Goal: Information Seeking & Learning: Find specific fact

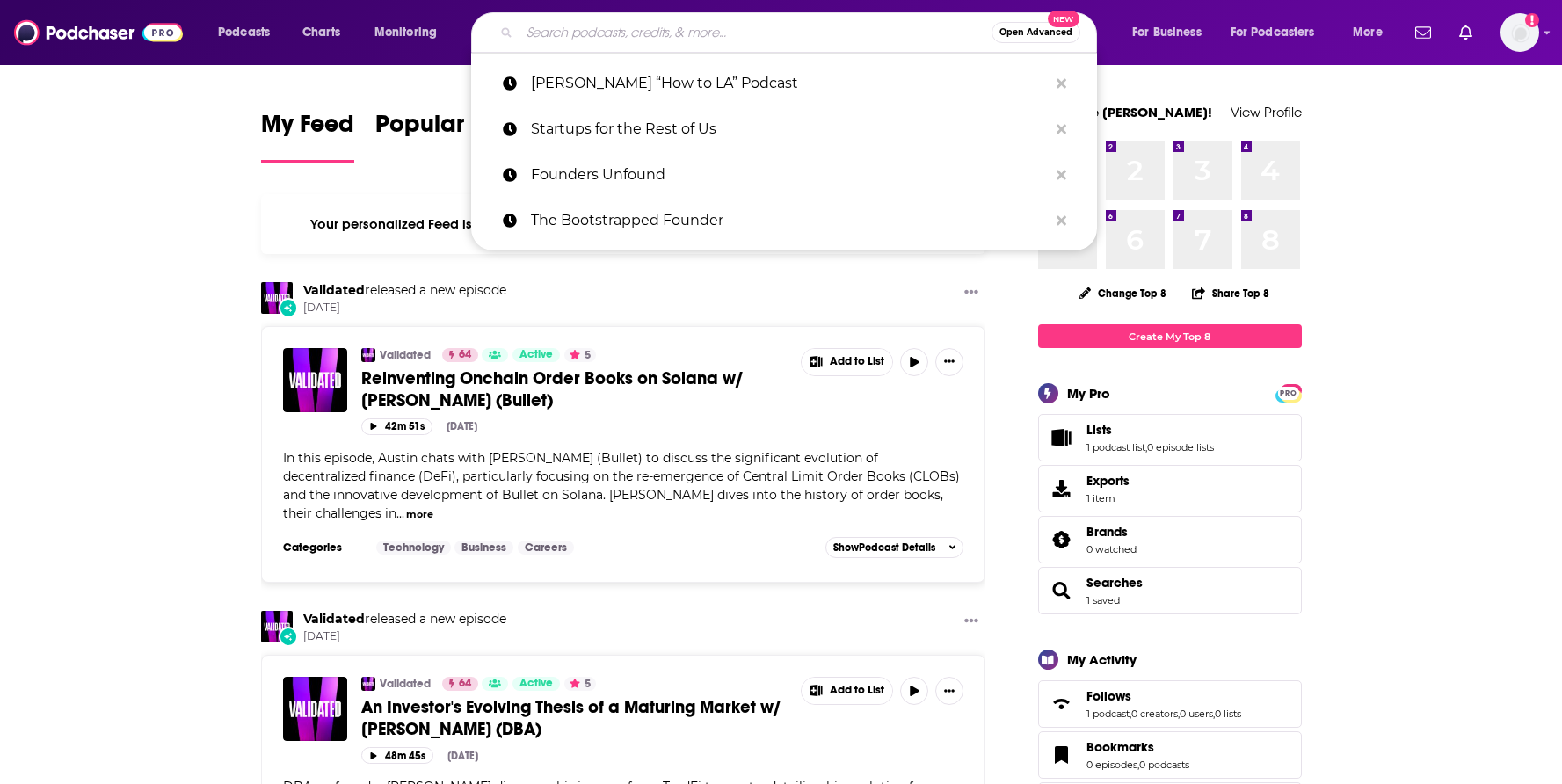
click at [584, 35] on input "Search podcasts, credits, & more..." at bounding box center [756, 33] width 472 height 28
paste input "THE [PERSON_NAME] PODCAST"
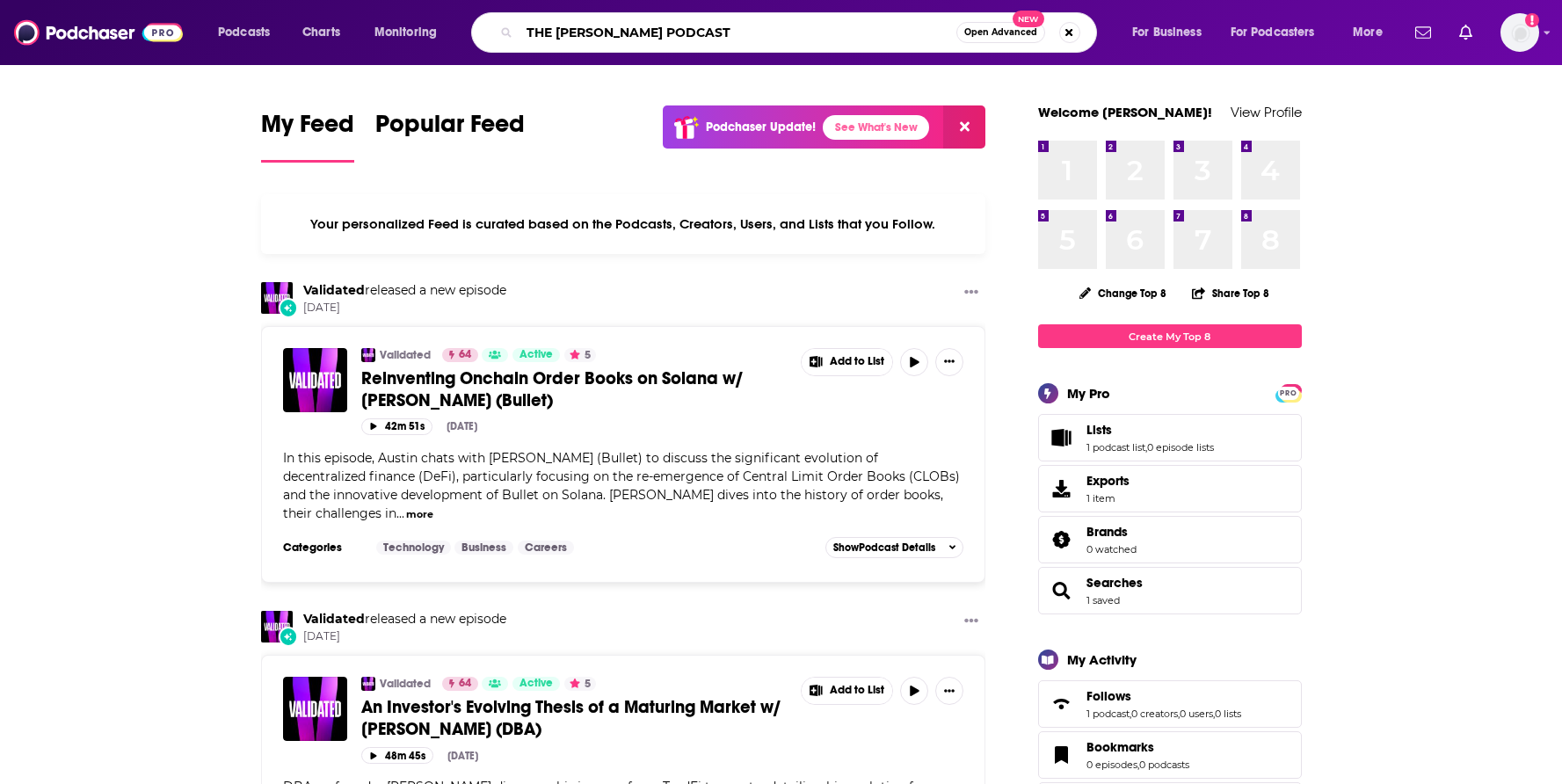
type input "THE [PERSON_NAME] PODCAST"
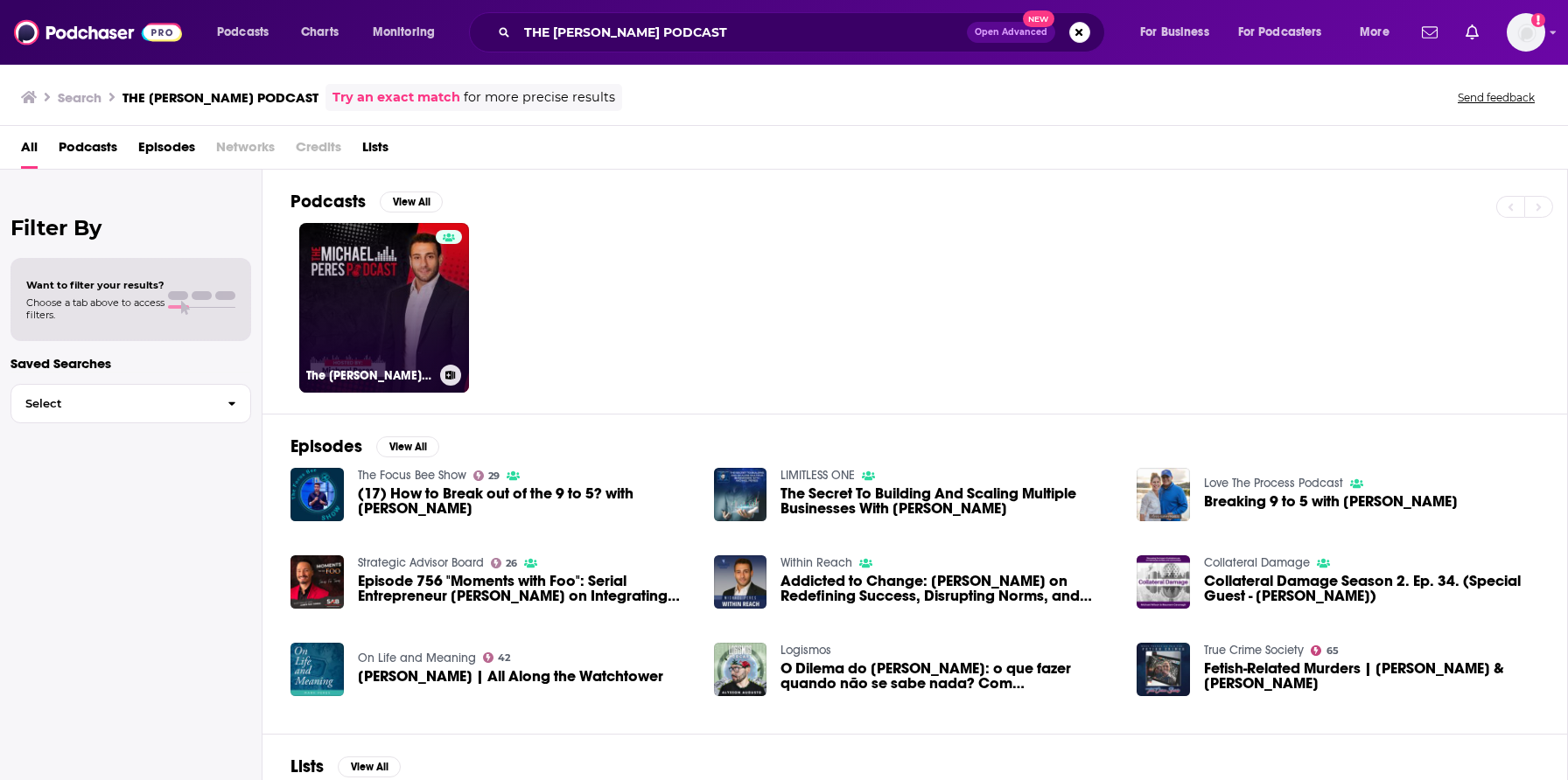
click at [393, 306] on link "The [PERSON_NAME] Podcast" at bounding box center [384, 308] width 170 height 170
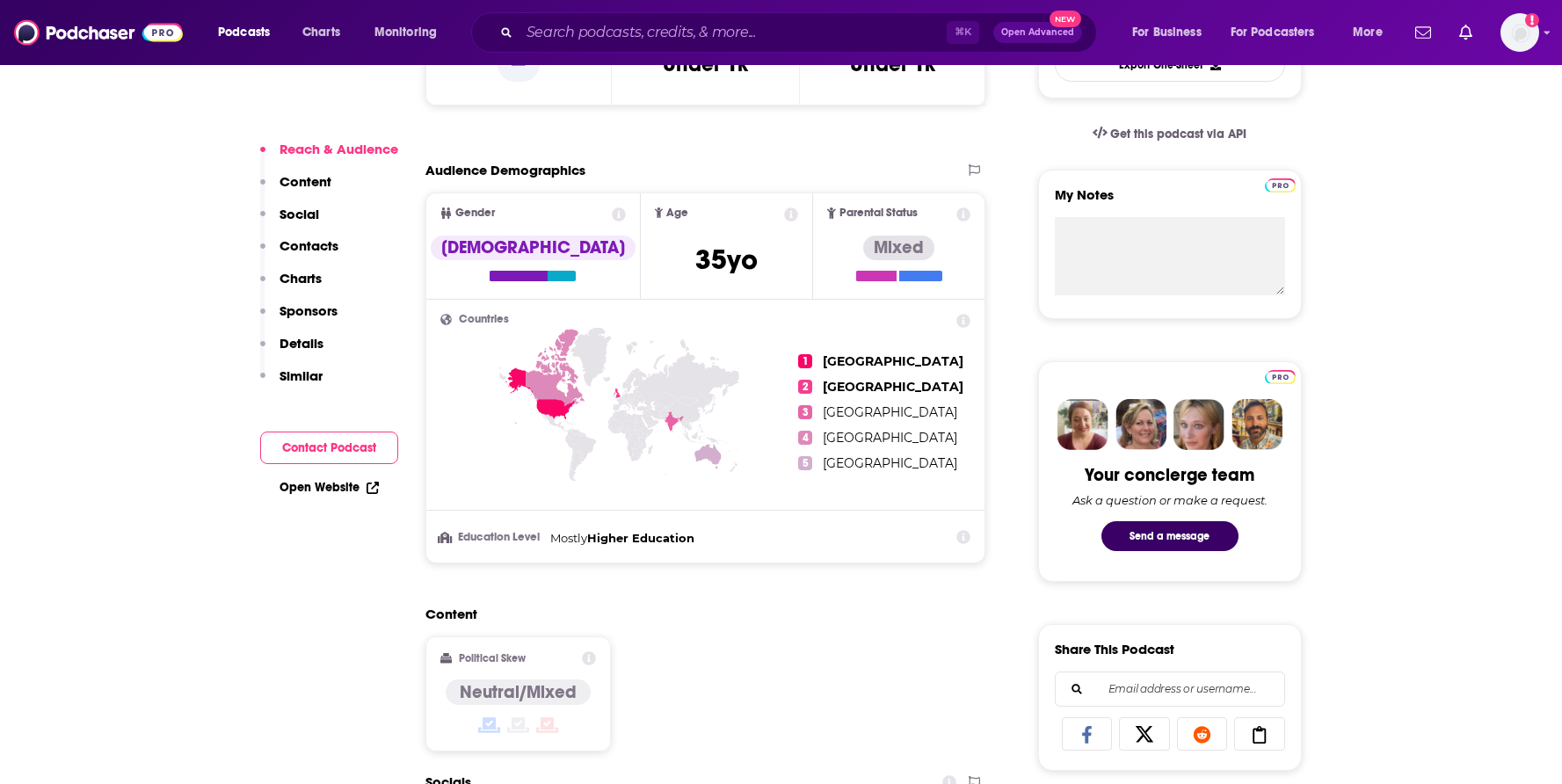
scroll to position [1189, 0]
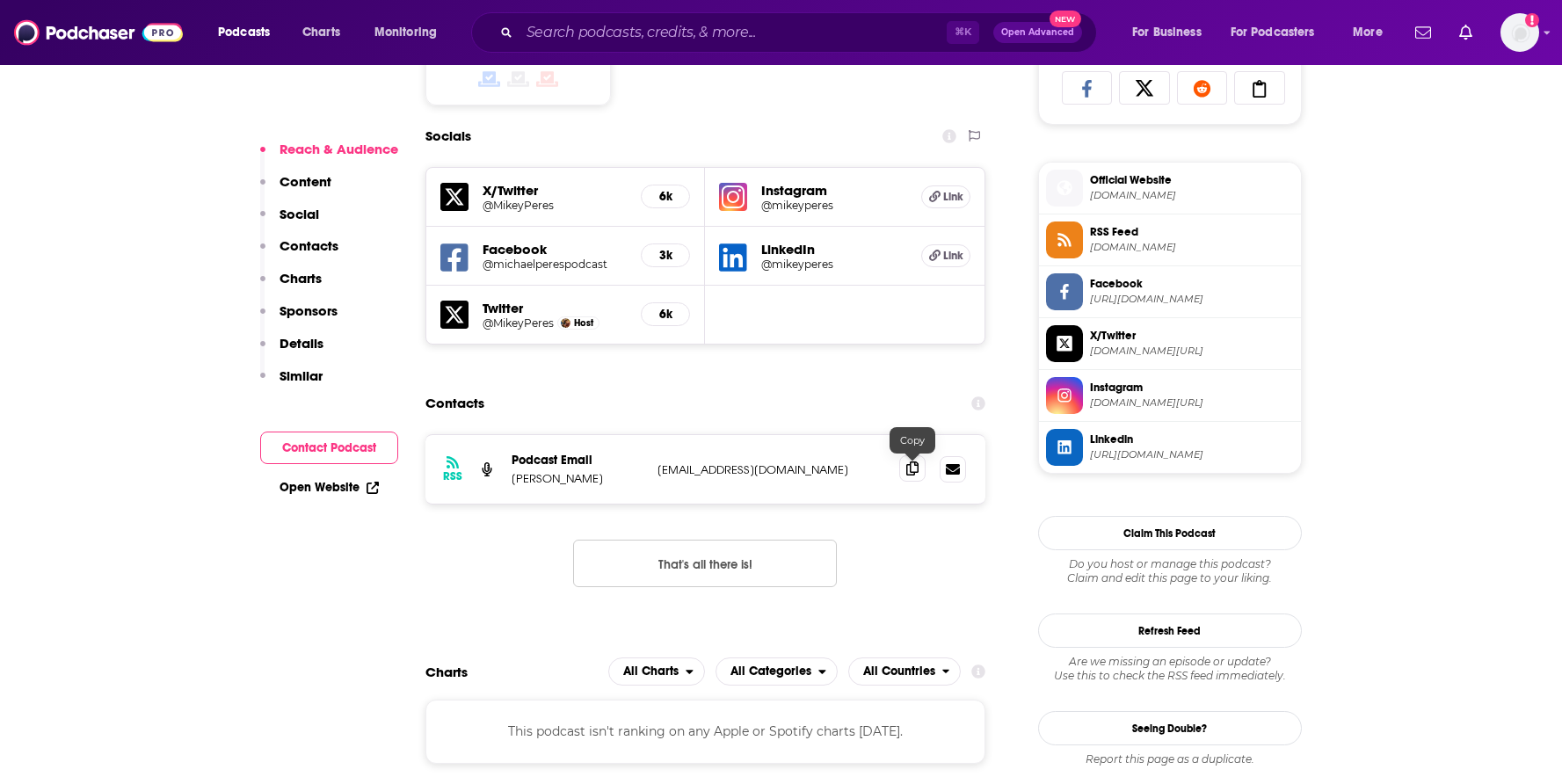
click at [910, 469] on icon at bounding box center [912, 469] width 12 height 14
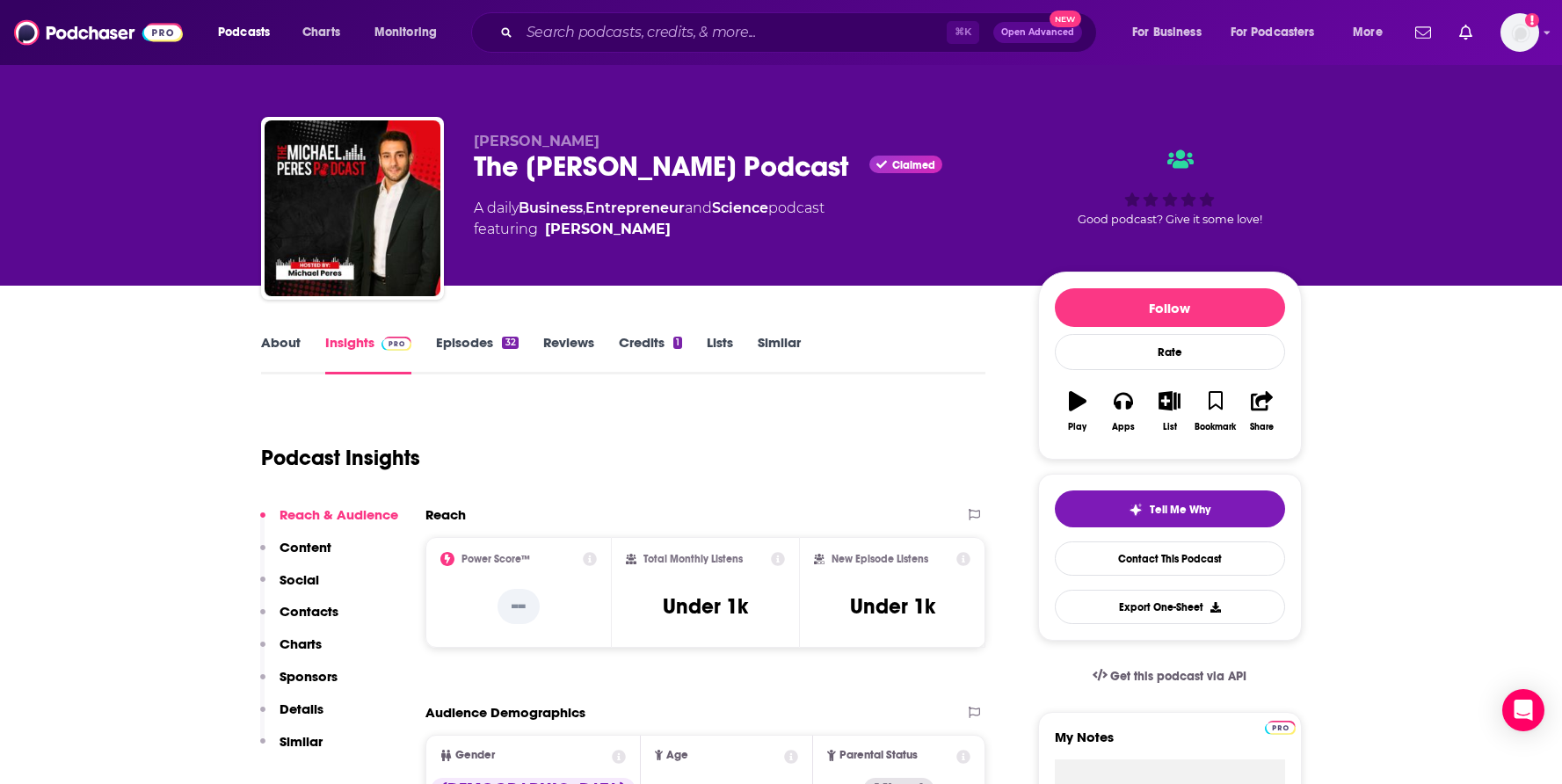
scroll to position [0, 0]
